Goal: Find specific page/section: Find specific page/section

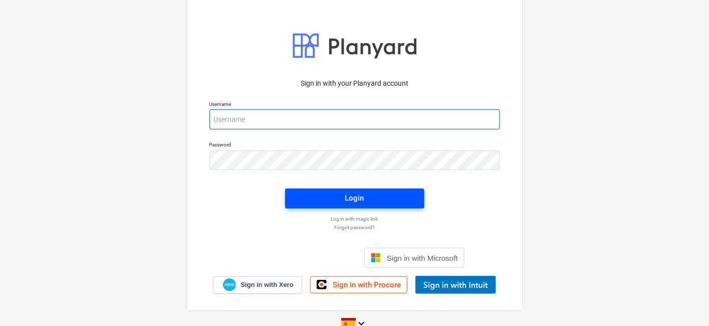
type input "[PERSON_NAME][EMAIL_ADDRESS][DOMAIN_NAME]"
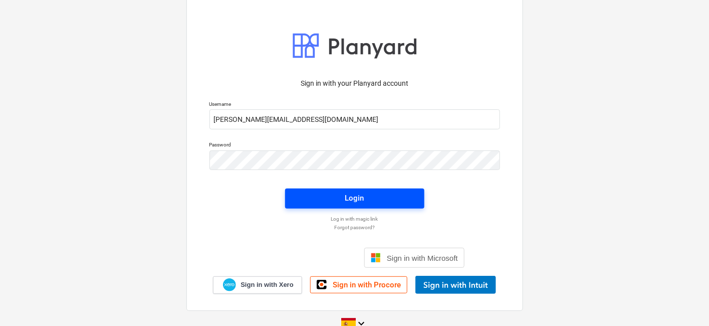
click at [347, 199] on div "Login" at bounding box center [354, 197] width 19 height 13
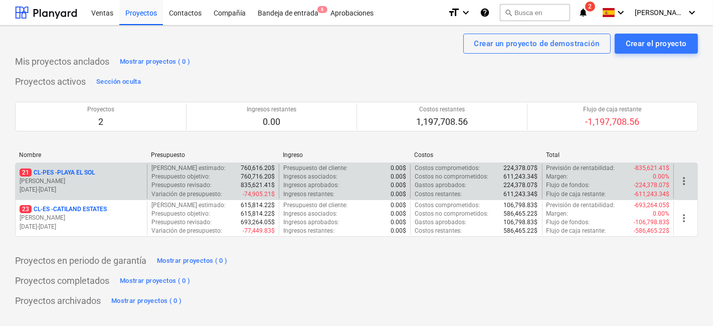
click at [77, 188] on p "[DATE] - [DATE]" at bounding box center [81, 189] width 123 height 9
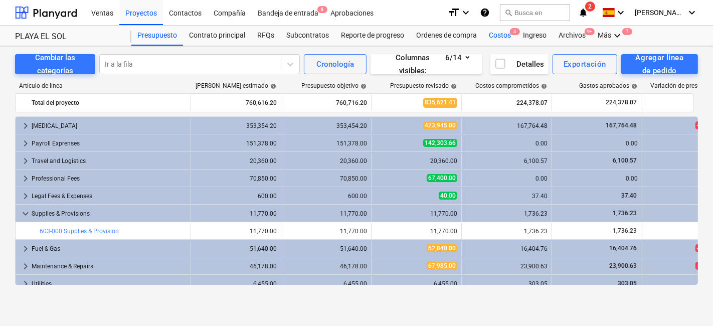
click at [508, 35] on div "Costos 3" at bounding box center [500, 36] width 34 height 20
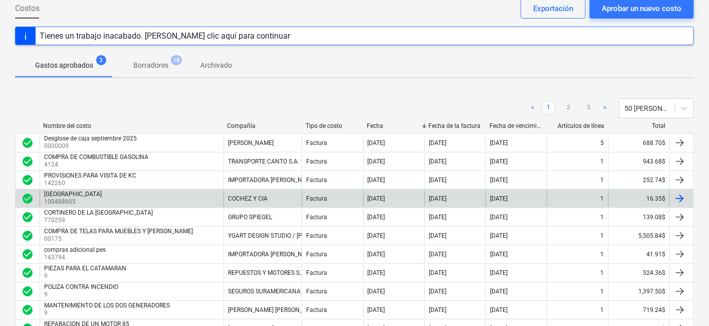
scroll to position [111, 0]
